Goal: Transaction & Acquisition: Subscribe to service/newsletter

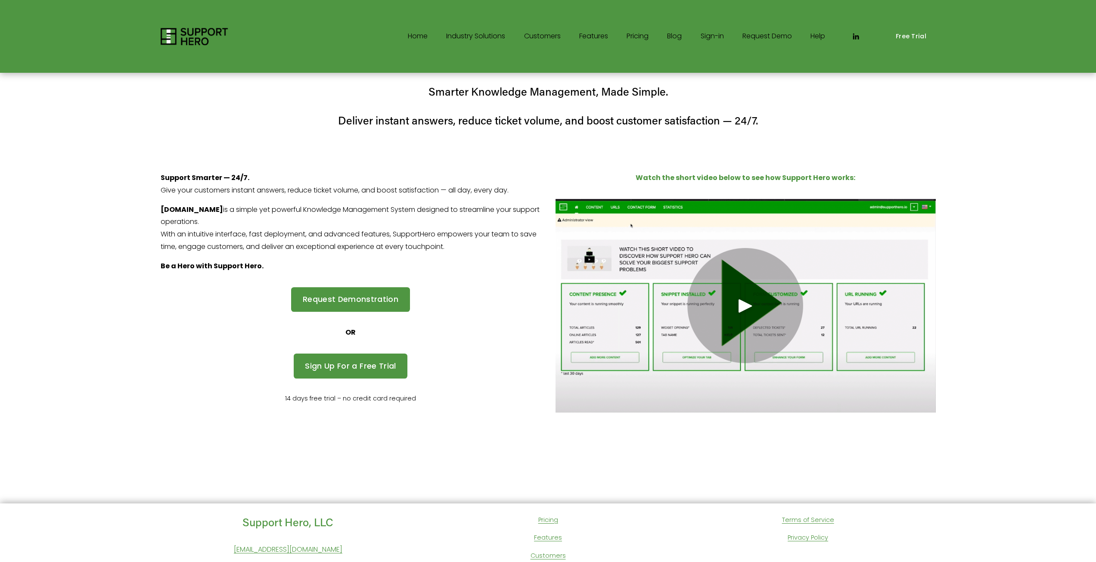
click at [907, 33] on link "Free Trial" at bounding box center [910, 36] width 49 height 20
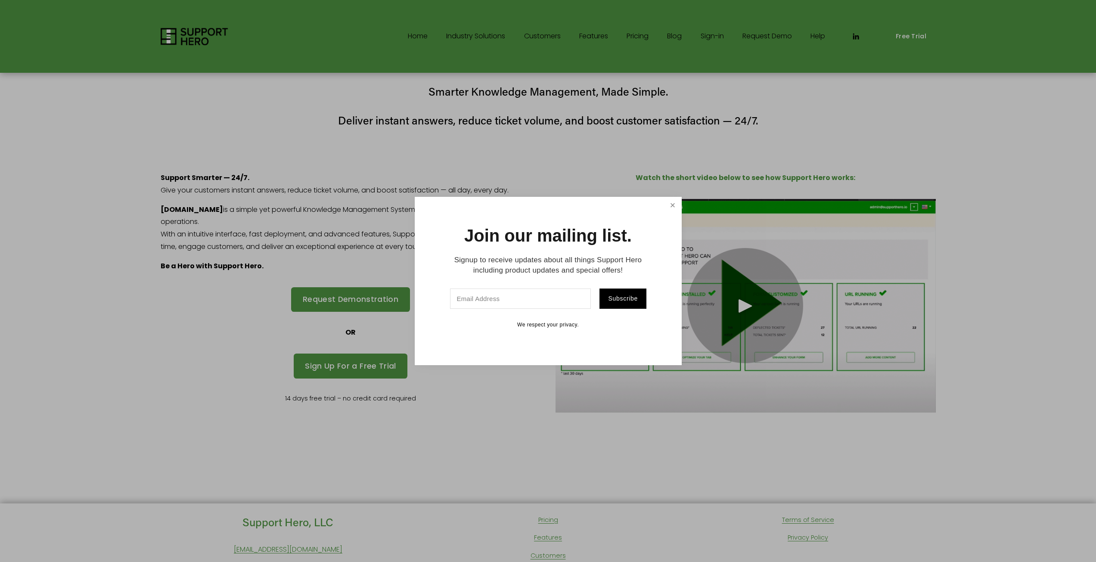
click at [672, 204] on link "Close" at bounding box center [672, 205] width 15 height 15
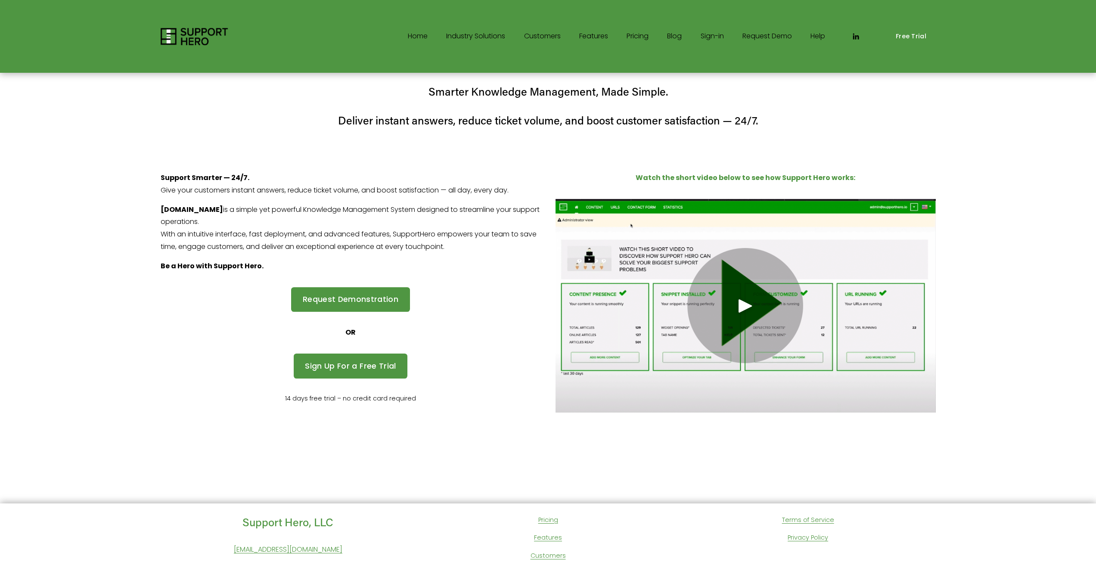
click at [877, 36] on div "Free Trial" at bounding box center [880, 36] width 110 height 20
click at [873, 34] on div "Free Trial" at bounding box center [880, 36] width 110 height 20
